Goal: Task Accomplishment & Management: Manage account settings

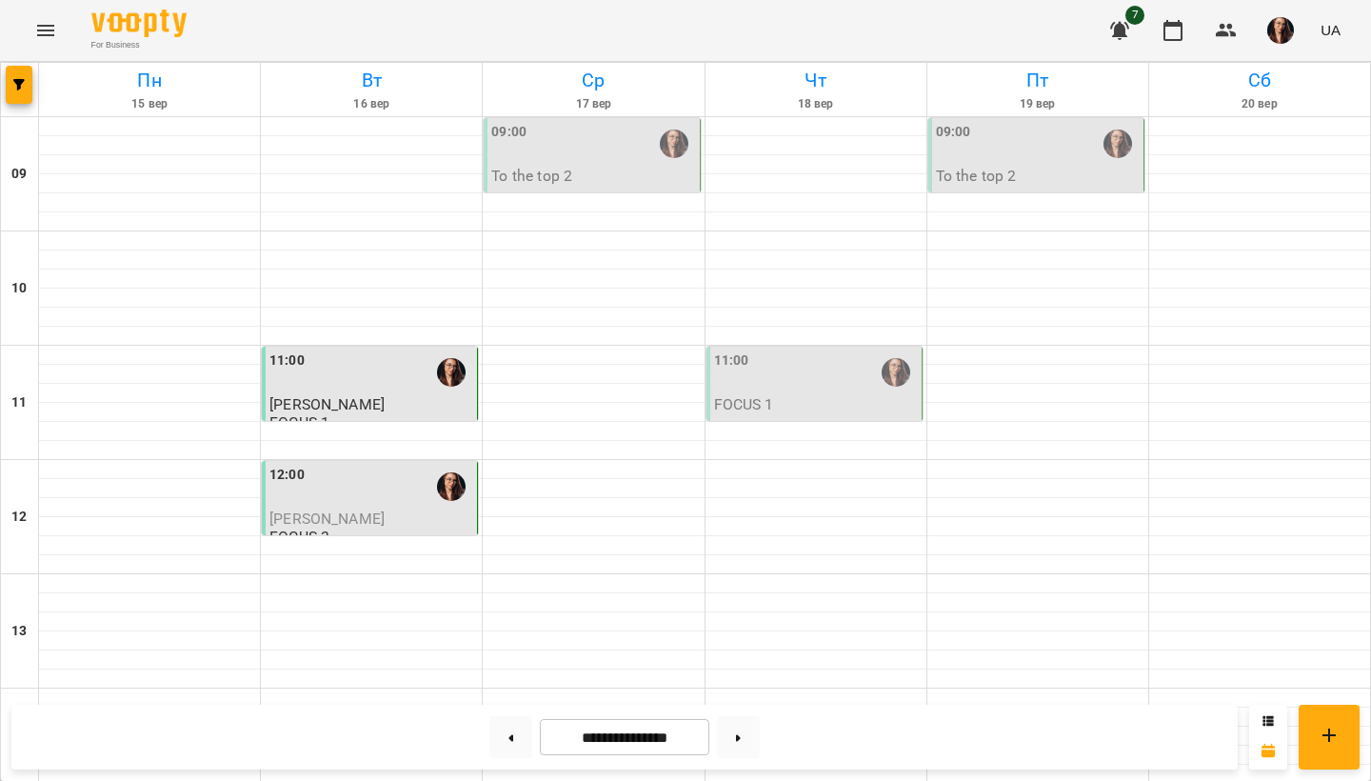
scroll to position [155, 0]
click at [869, 350] on div "11:00" at bounding box center [816, 372] width 204 height 44
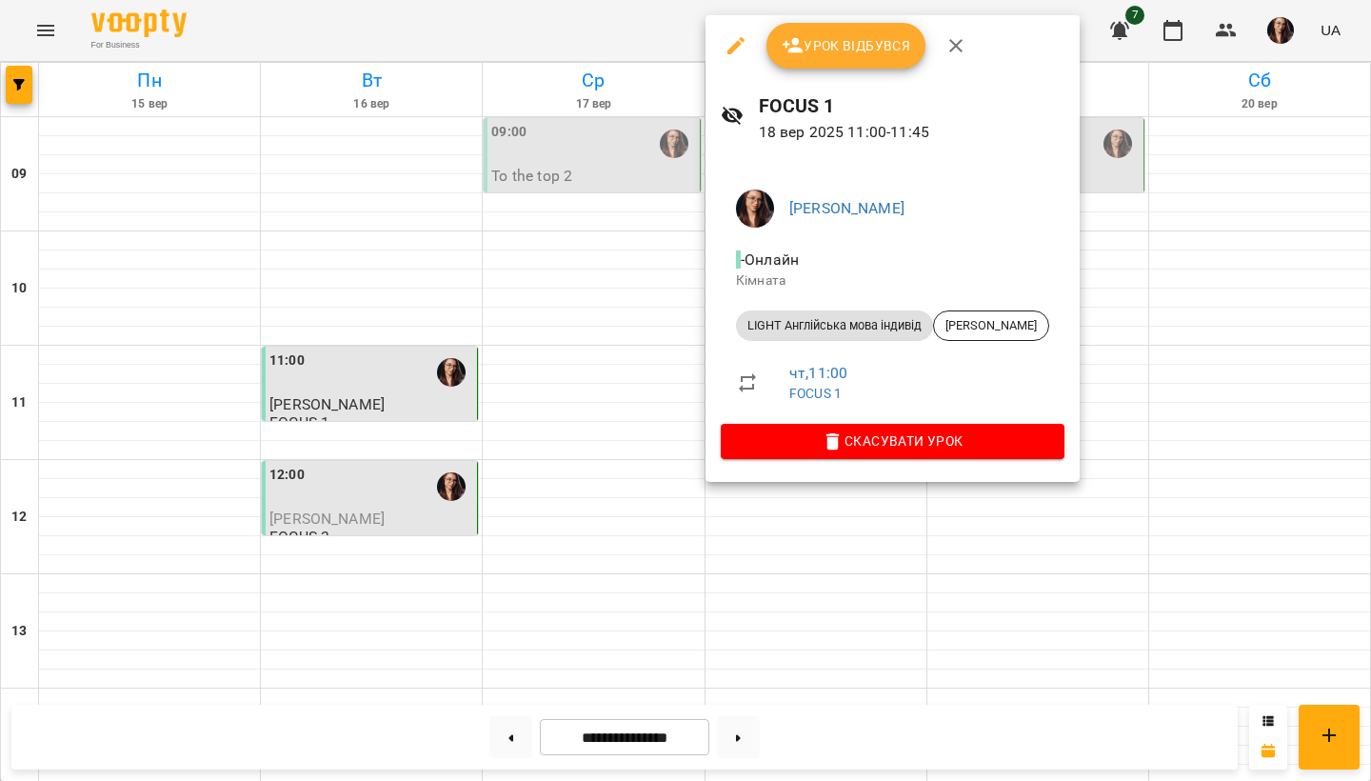
click at [875, 54] on span "Урок відбувся" at bounding box center [847, 45] width 130 height 23
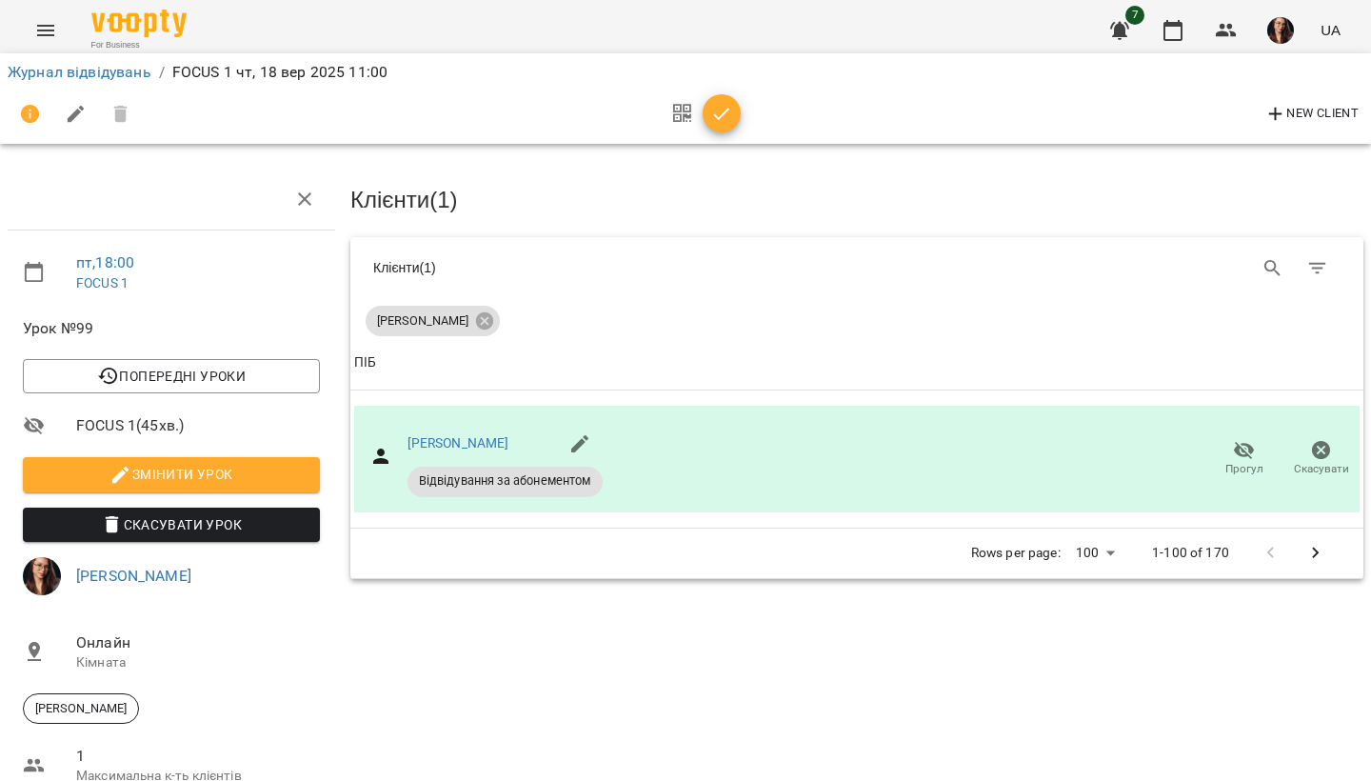
click at [725, 114] on icon "button" at bounding box center [721, 114] width 23 height 23
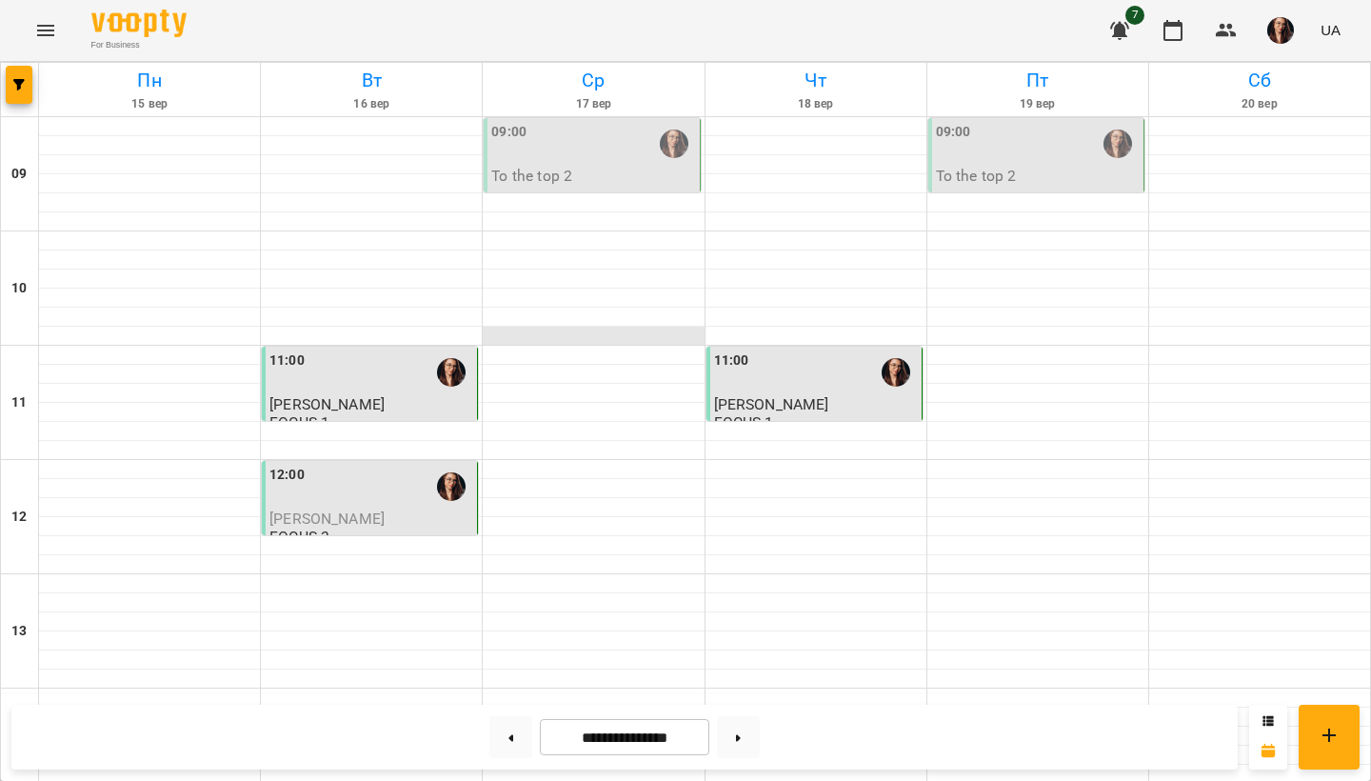
scroll to position [510, 0]
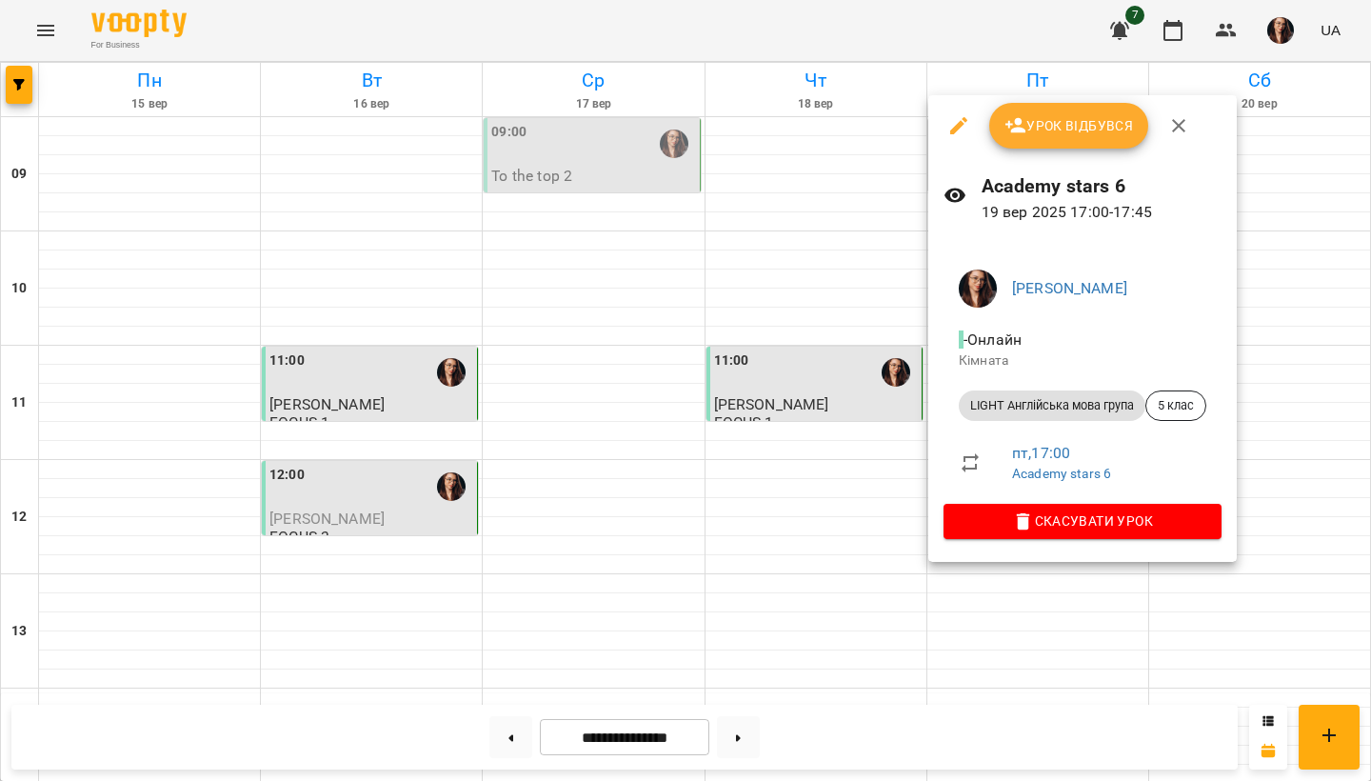
click at [1054, 119] on span "Урок відбувся" at bounding box center [1070, 125] width 130 height 23
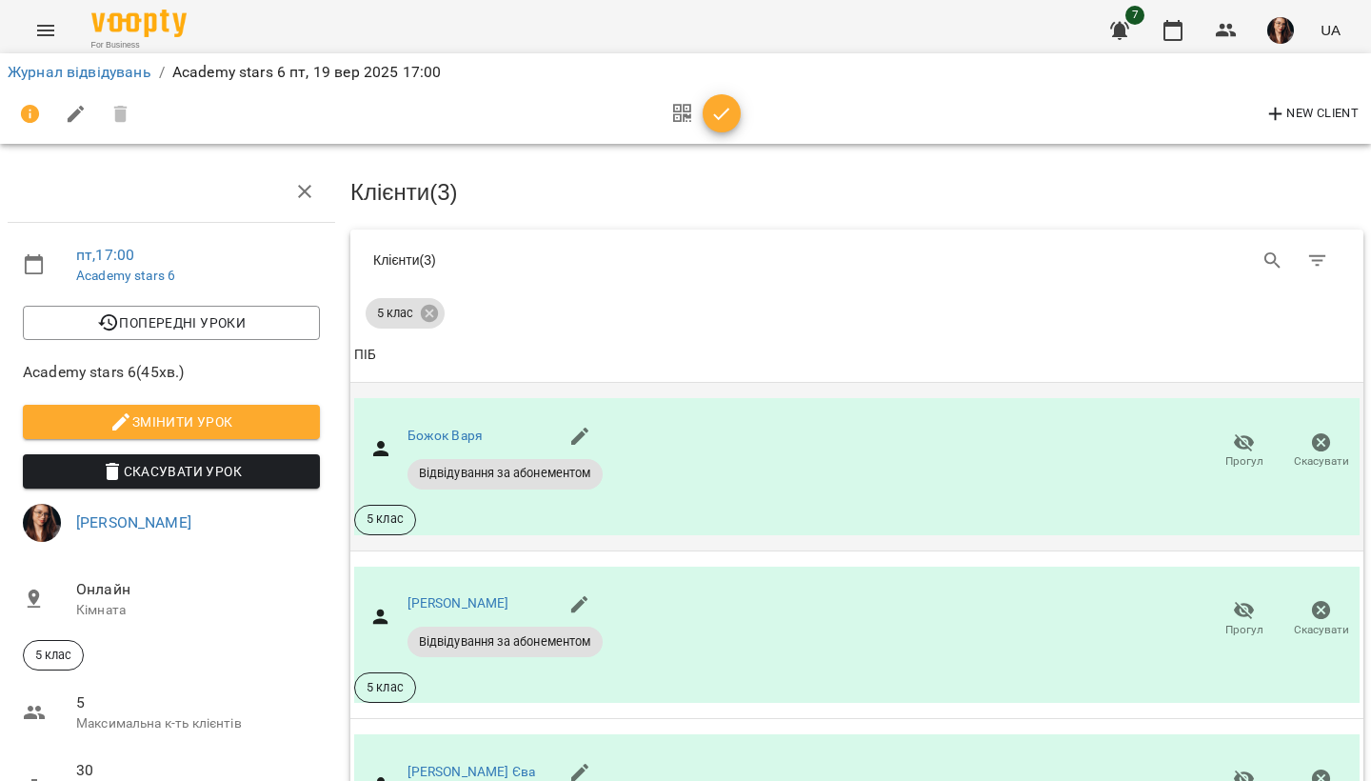
scroll to position [90, 0]
click at [722, 111] on icon "button" at bounding box center [721, 114] width 23 height 23
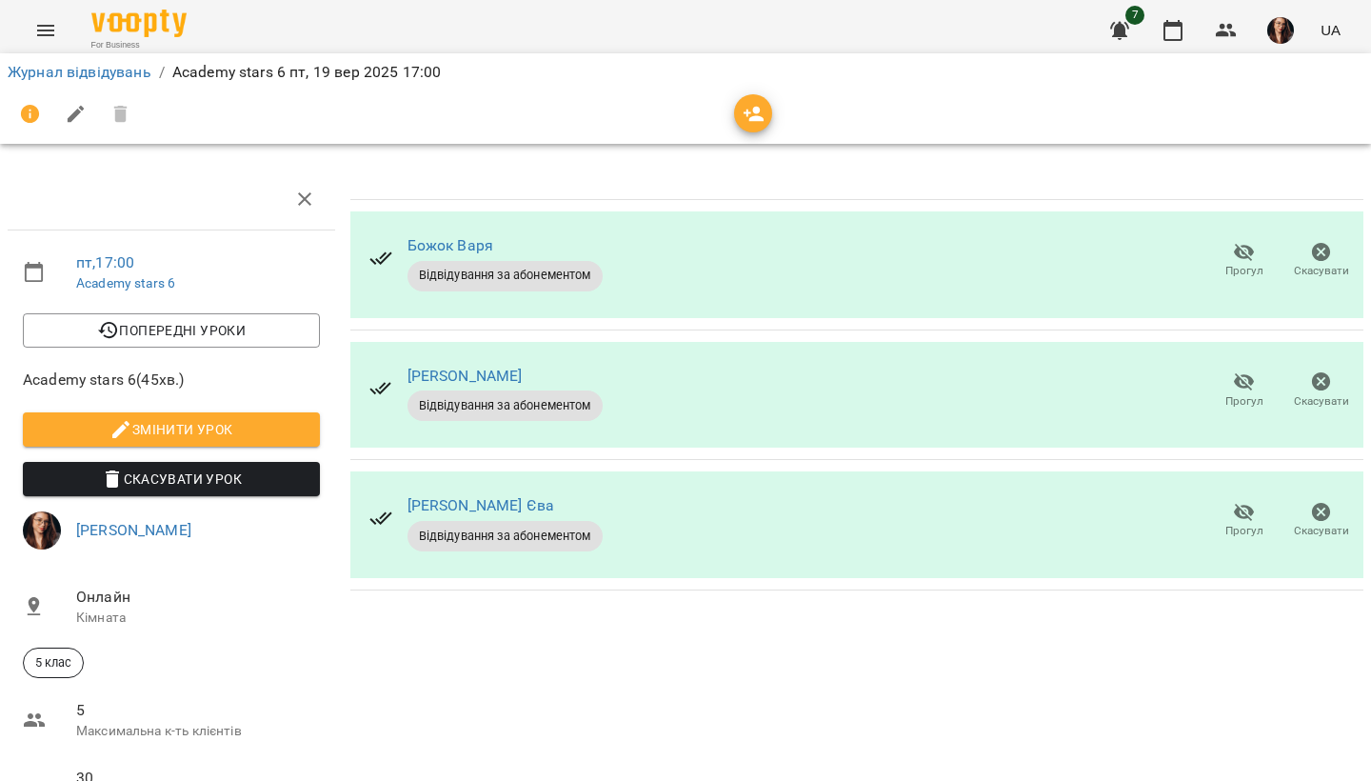
scroll to position [0, 0]
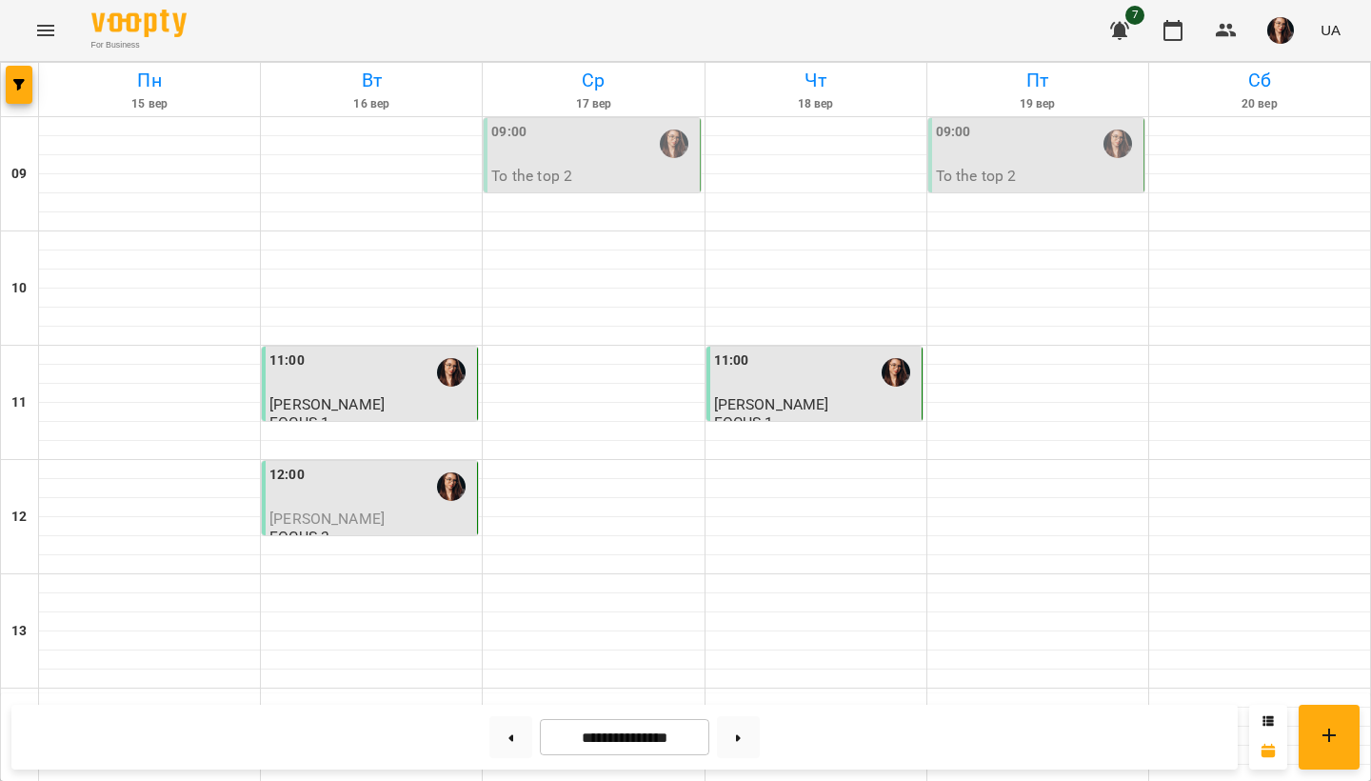
scroll to position [792, 0]
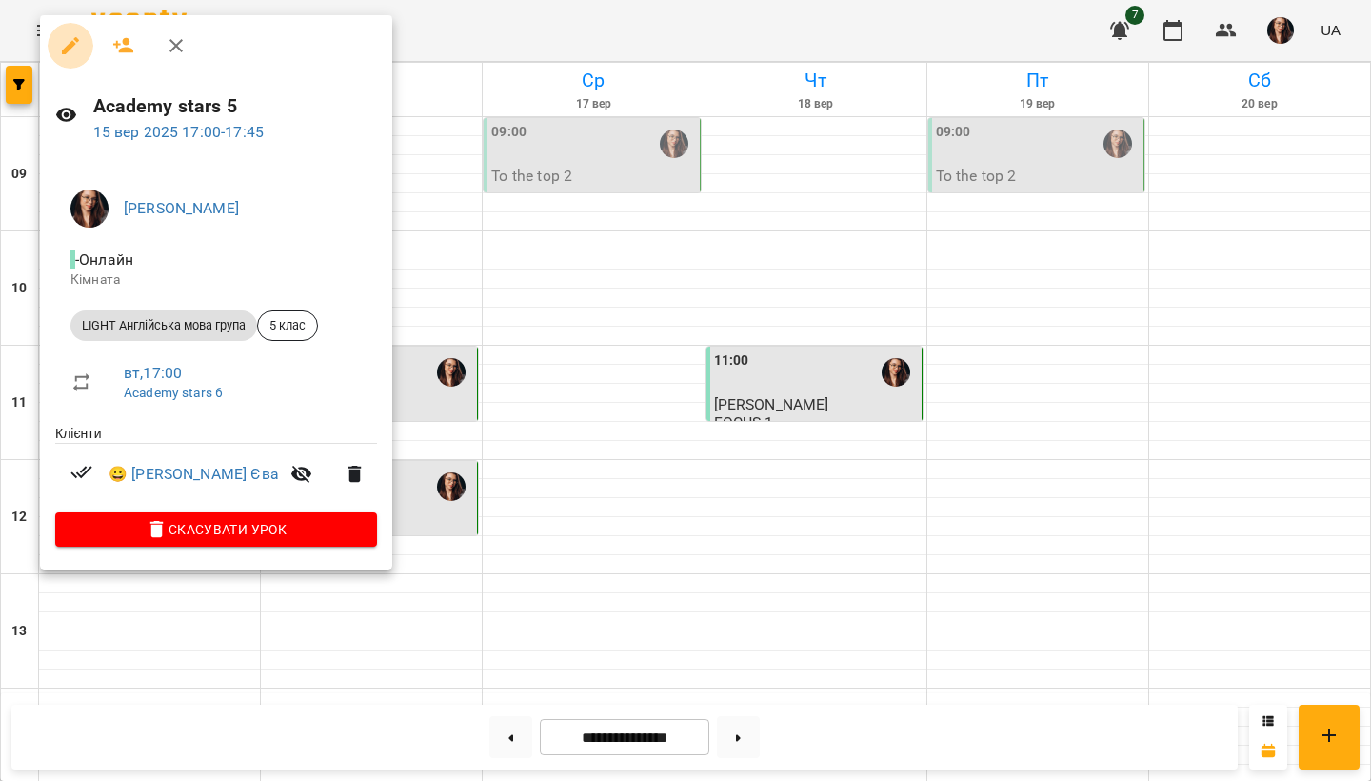
click at [77, 51] on icon "button" at bounding box center [70, 45] width 23 height 23
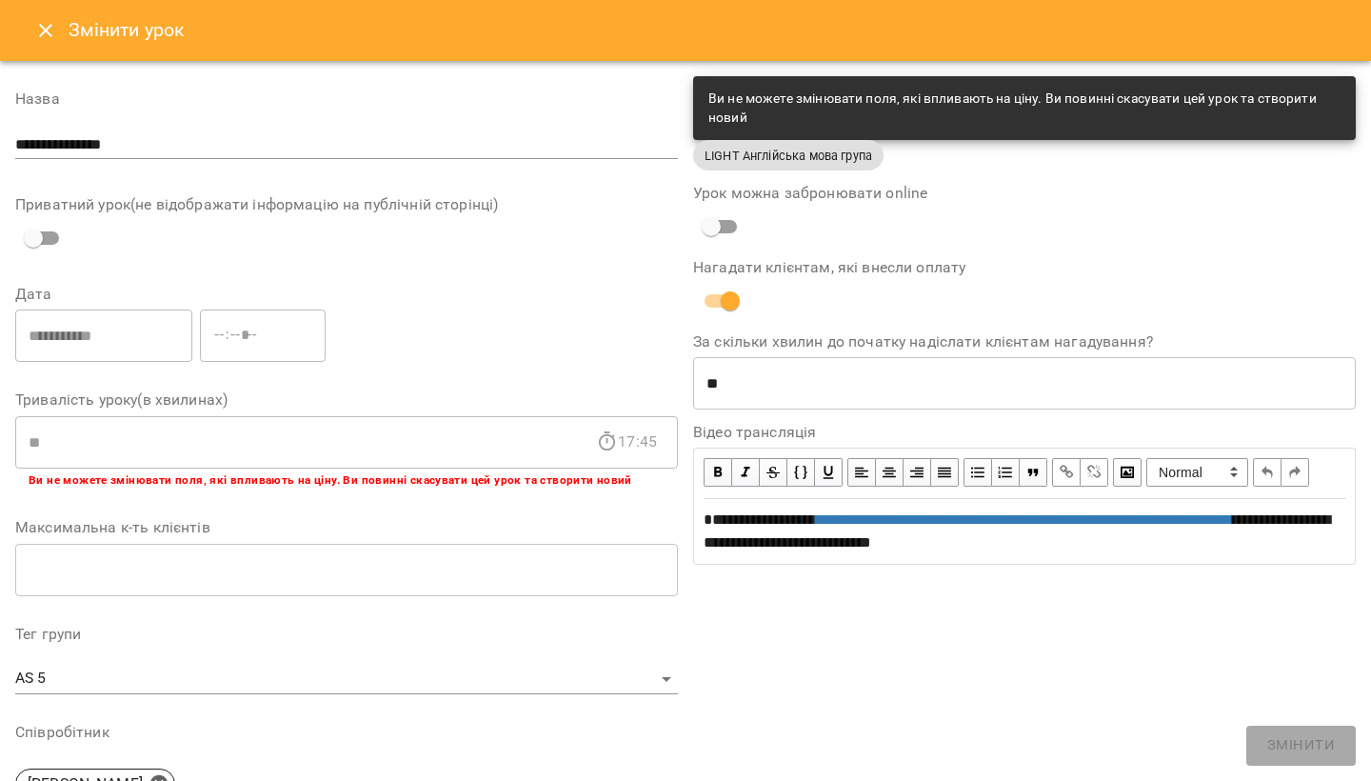
click at [43, 27] on icon "Close" at bounding box center [45, 30] width 13 height 13
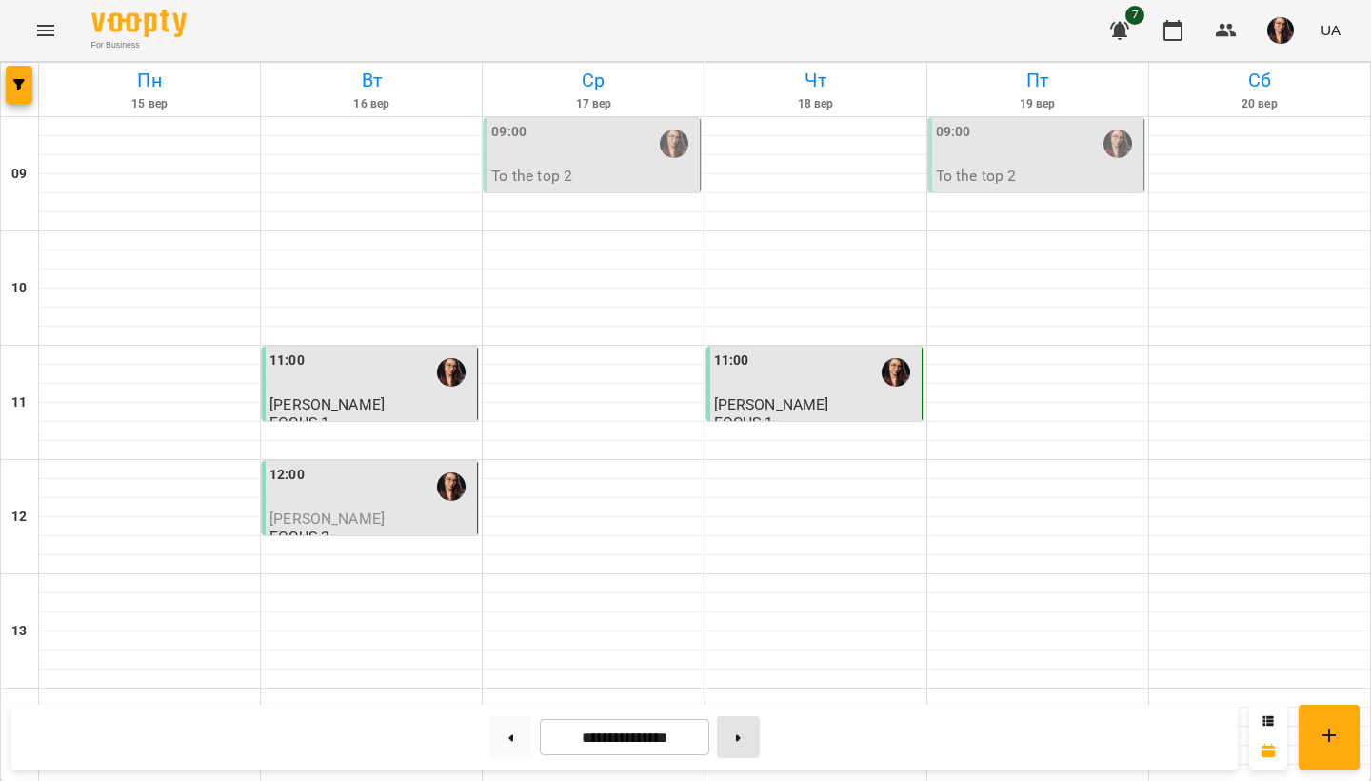
click at [741, 738] on icon at bounding box center [738, 737] width 5 height 7
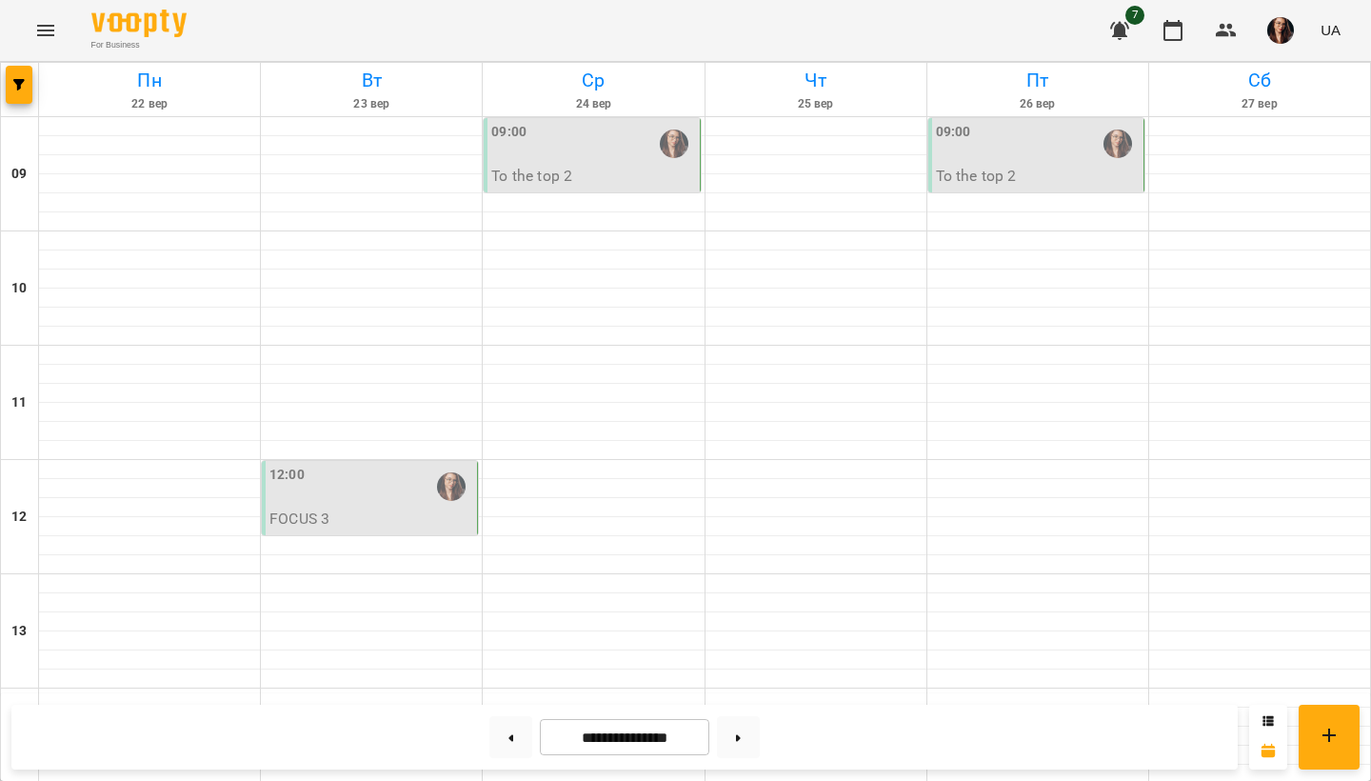
scroll to position [539, 0]
click at [738, 729] on button at bounding box center [738, 737] width 43 height 42
click at [494, 723] on button at bounding box center [510, 737] width 43 height 42
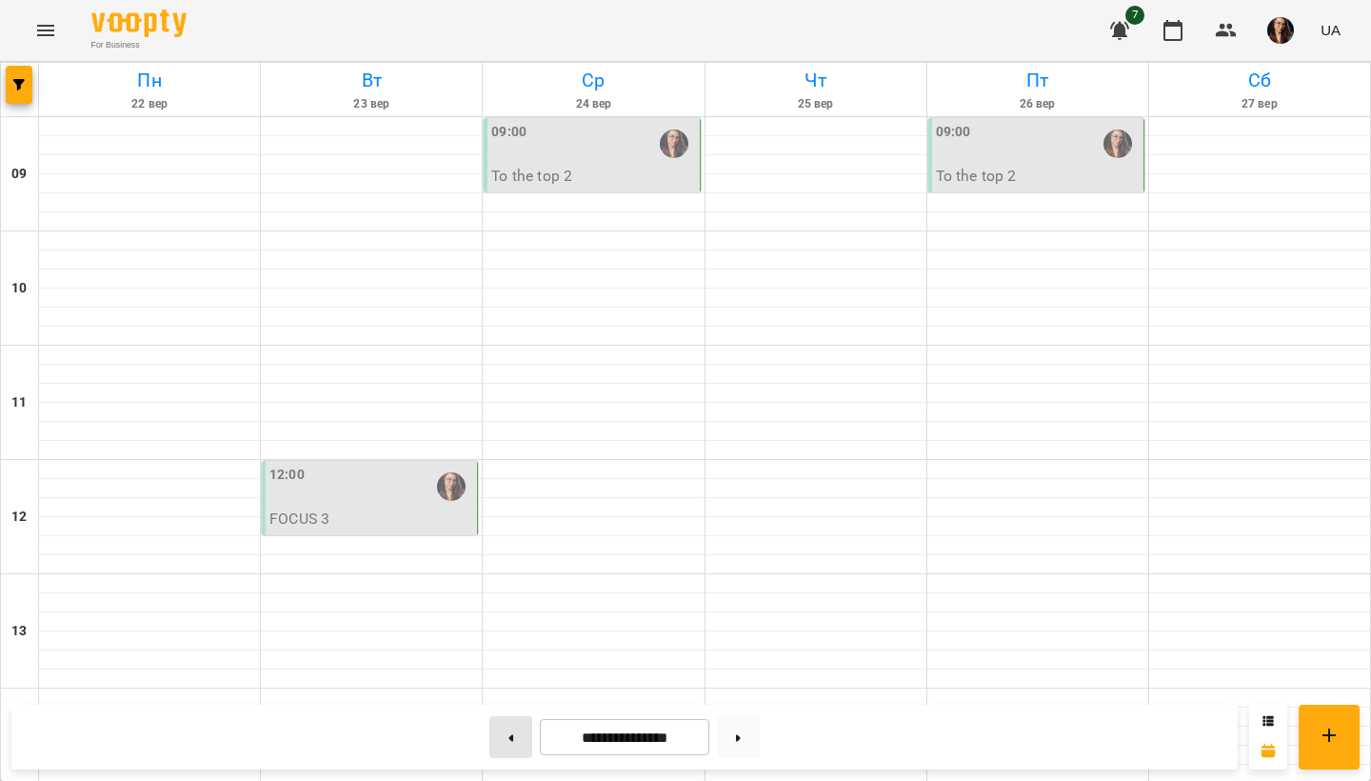
click at [509, 738] on icon at bounding box center [511, 737] width 5 height 7
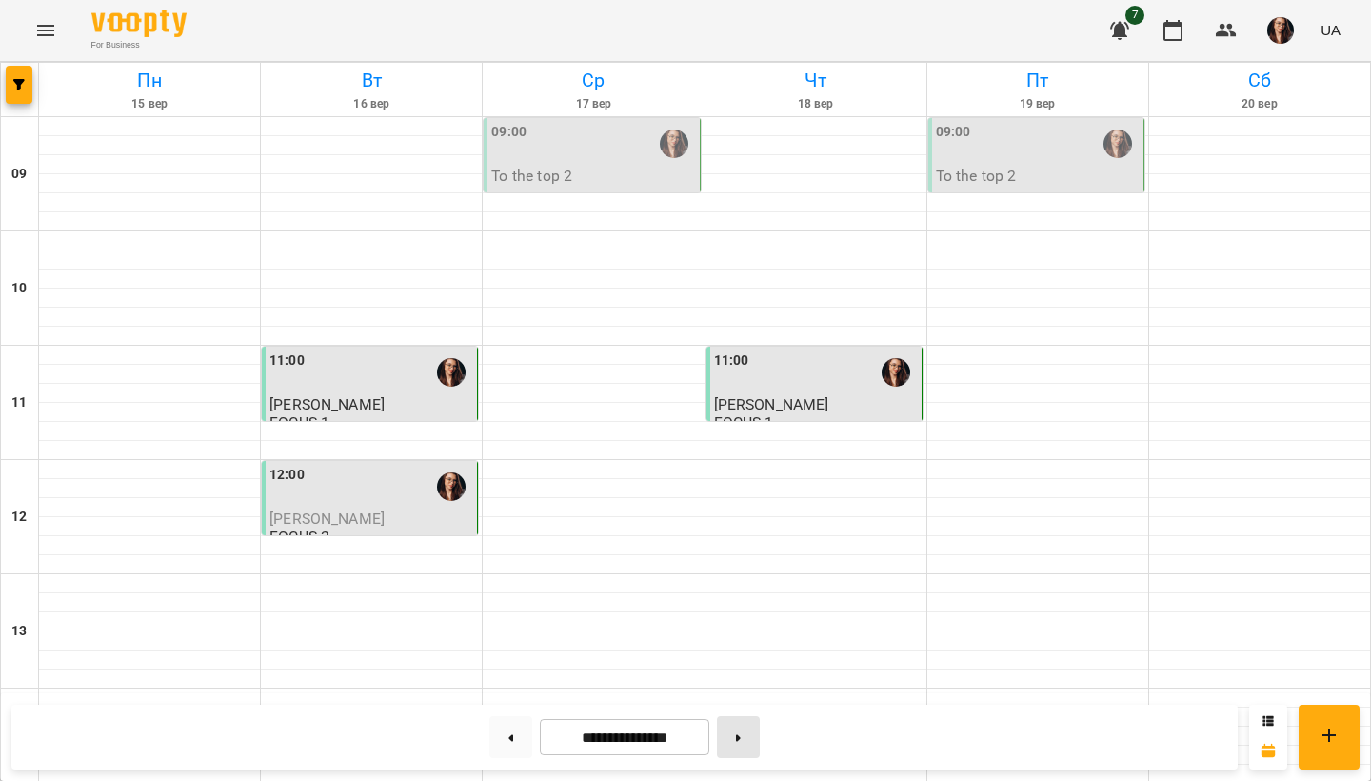
click at [742, 738] on button at bounding box center [738, 737] width 43 height 42
type input "**********"
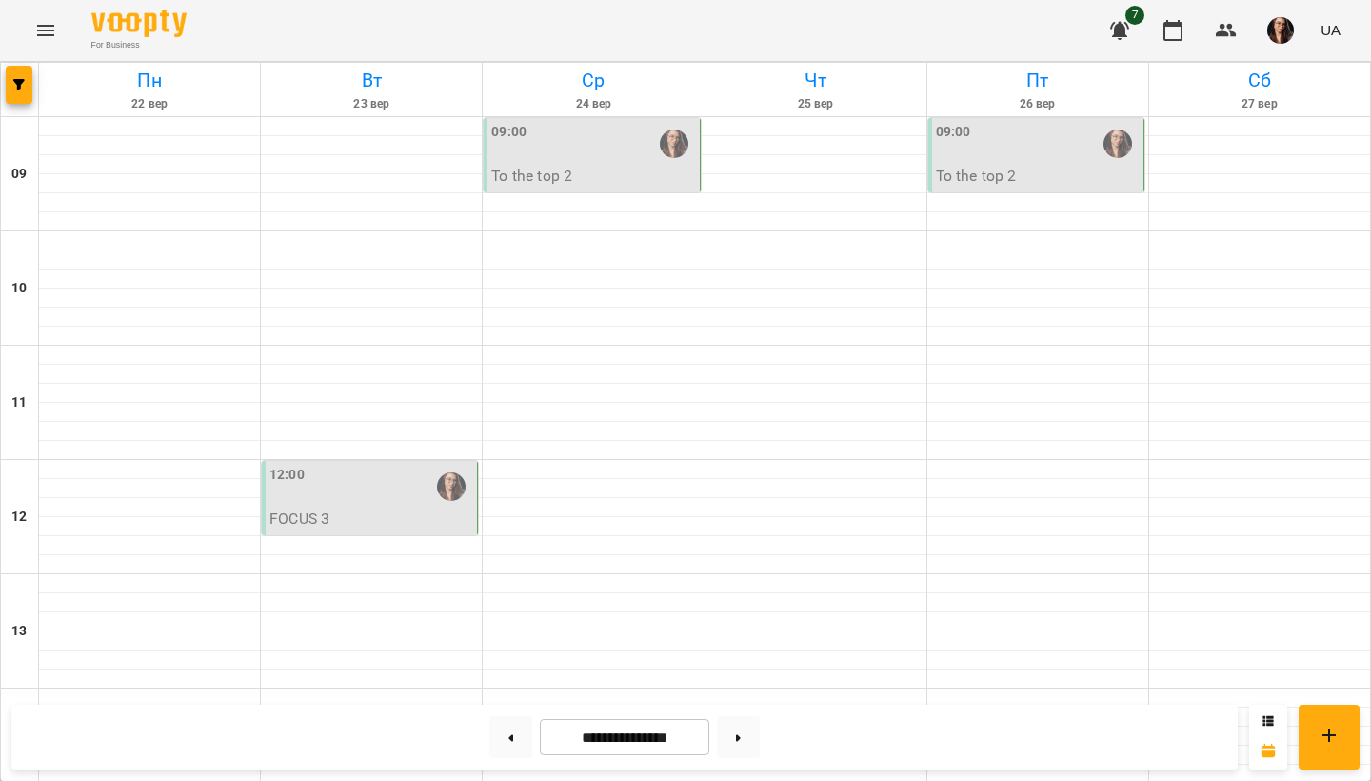
scroll to position [792, 0]
